Goal: Task Accomplishment & Management: Manage account settings

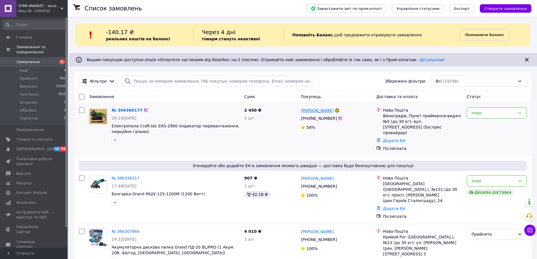
click at [311, 110] on link "[PERSON_NAME]" at bounding box center [317, 111] width 33 height 6
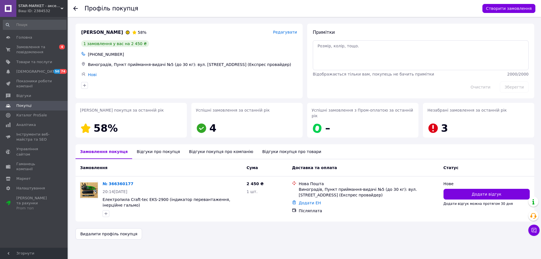
click at [151, 145] on div "Відгуки про покупця" at bounding box center [158, 151] width 52 height 15
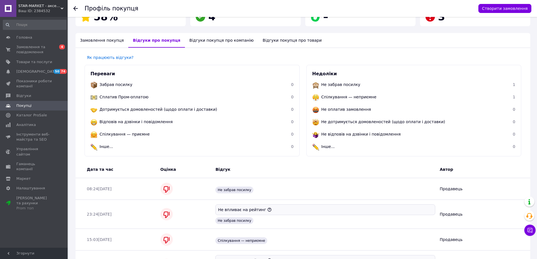
click at [207, 36] on div "Відгуки покупця про компанію" at bounding box center [221, 40] width 73 height 15
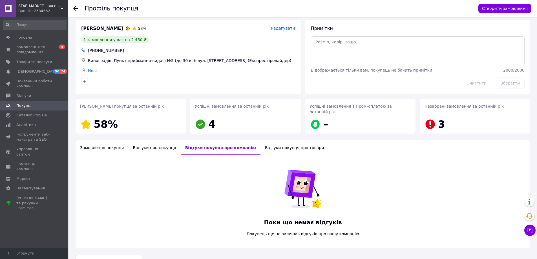
scroll to position [12, 0]
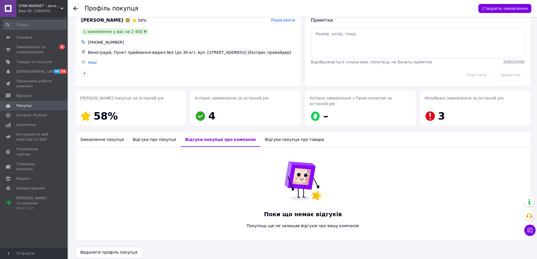
click at [260, 132] on div "Відгуки покупця про товари" at bounding box center [294, 139] width 68 height 15
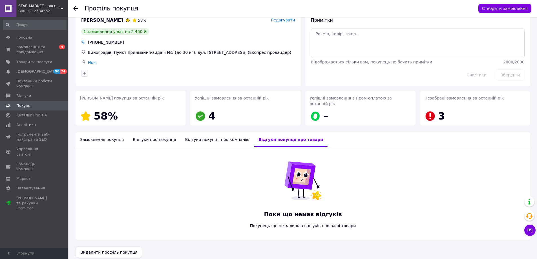
click at [151, 136] on div "Відгуки про покупця" at bounding box center [154, 139] width 52 height 15
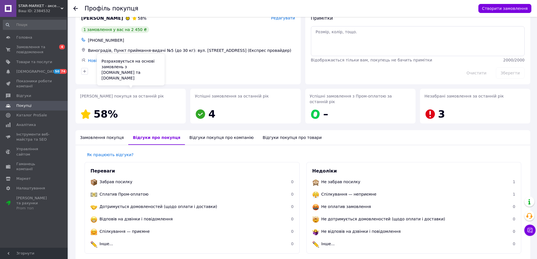
scroll to position [0, 0]
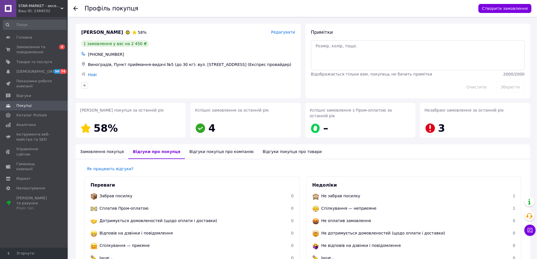
click at [77, 10] on icon at bounding box center [75, 8] width 5 height 5
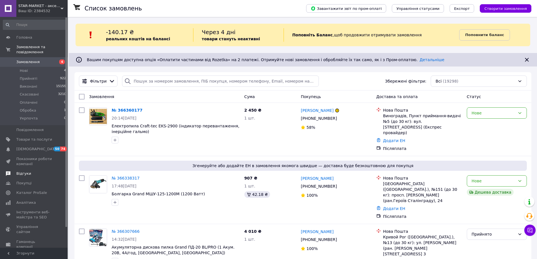
click at [22, 171] on span "Відгуки" at bounding box center [23, 173] width 15 height 5
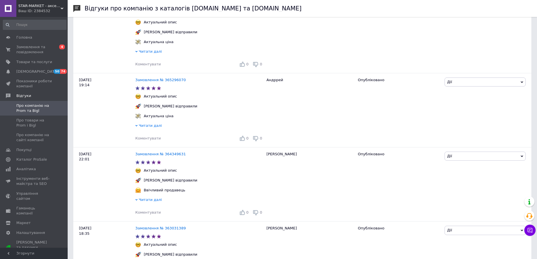
scroll to position [197, 0]
